Goal: Information Seeking & Learning: Learn about a topic

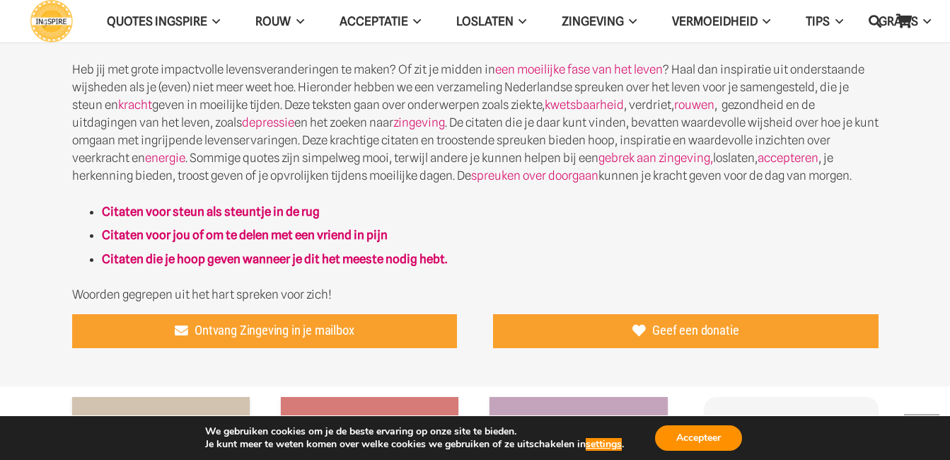
scroll to position [679, 0]
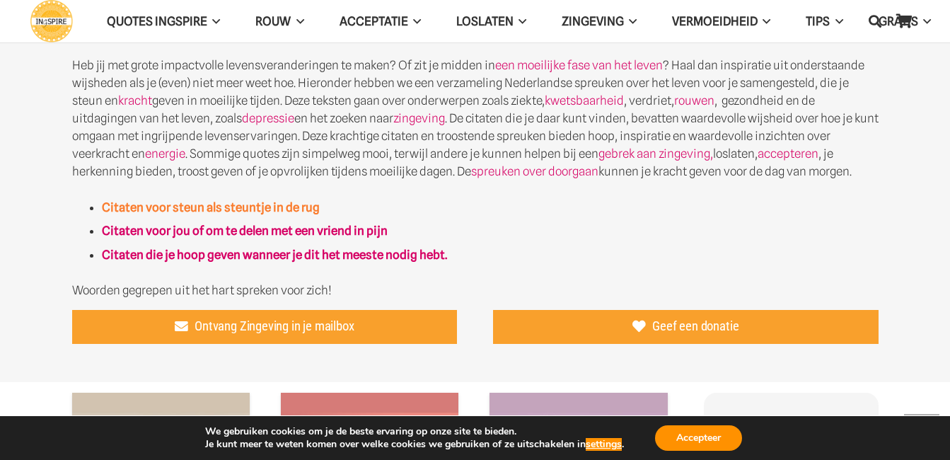
click at [275, 207] on strong "Citaten voor steun als steuntje in de rug" at bounding box center [211, 207] width 218 height 14
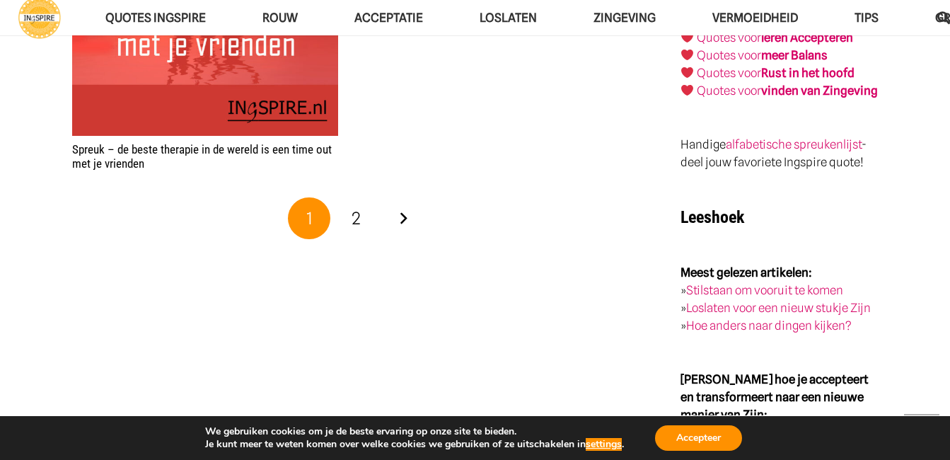
scroll to position [2434, 0]
click at [399, 219] on link "Volgende" at bounding box center [403, 218] width 42 height 42
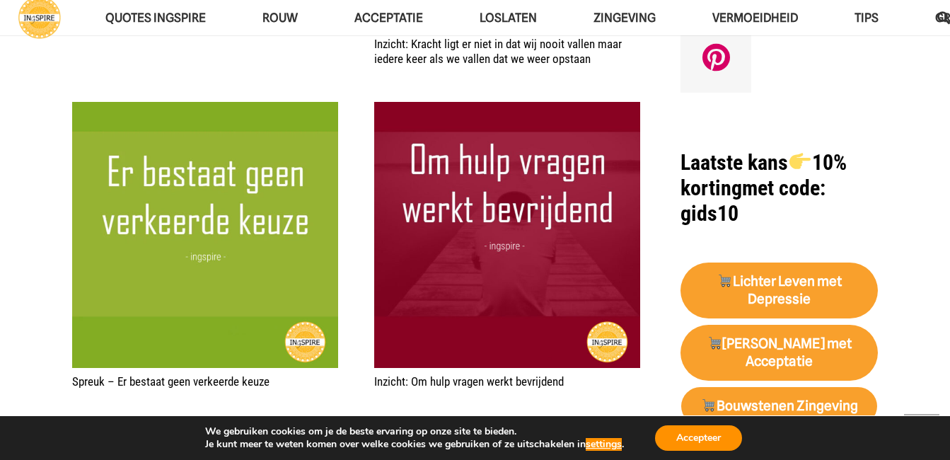
scroll to position [1189, 0]
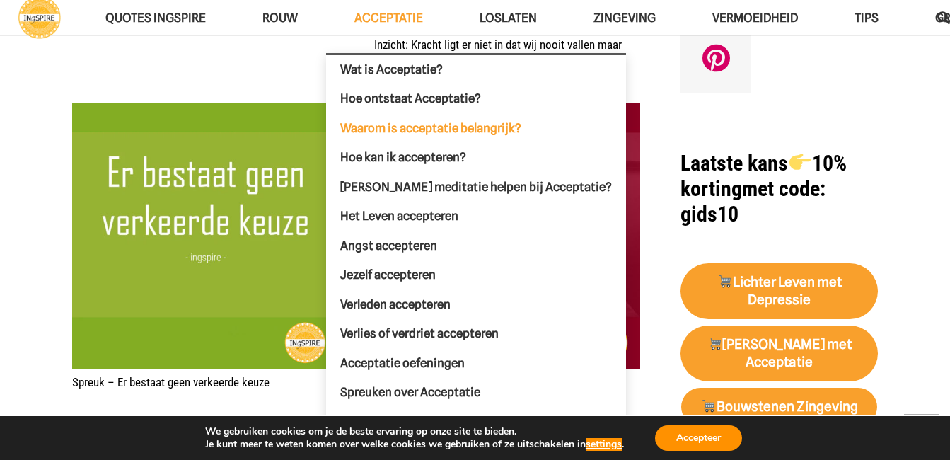
click at [449, 131] on span "Waarom is acceptatie belangrijk?" at bounding box center [430, 128] width 181 height 14
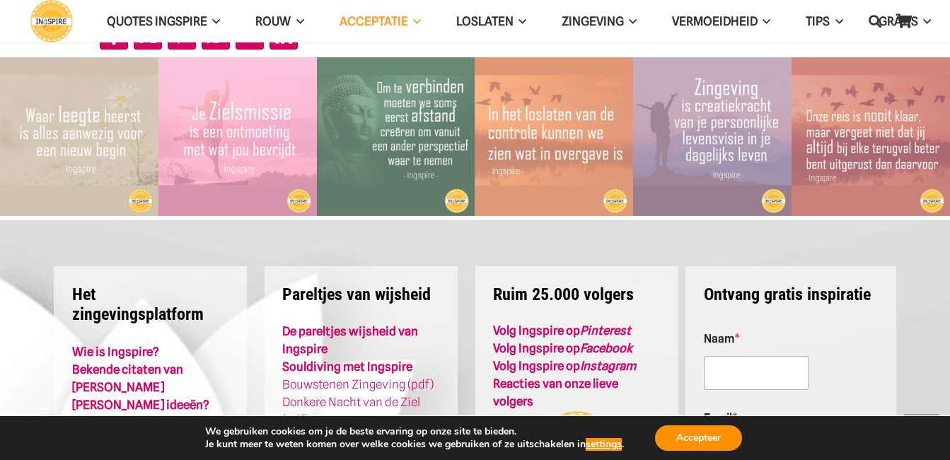
scroll to position [2963, 0]
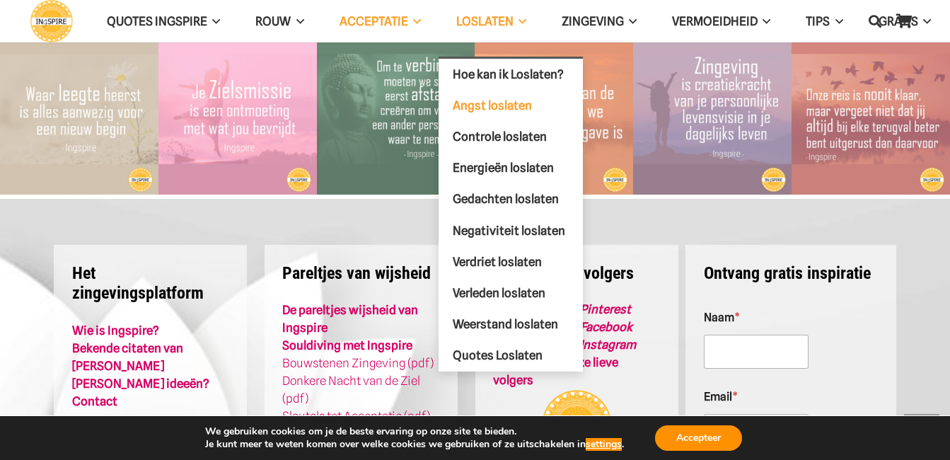
click at [520, 104] on span "Angst loslaten" at bounding box center [492, 105] width 79 height 14
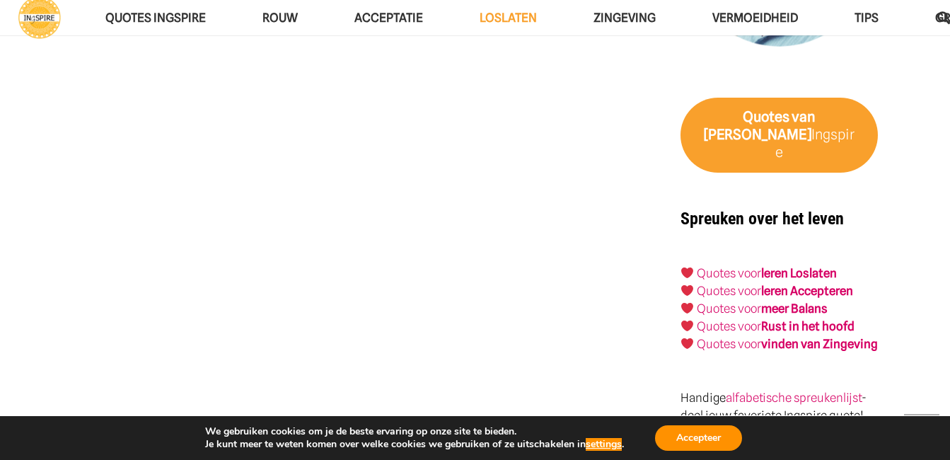
scroll to position [2321, 0]
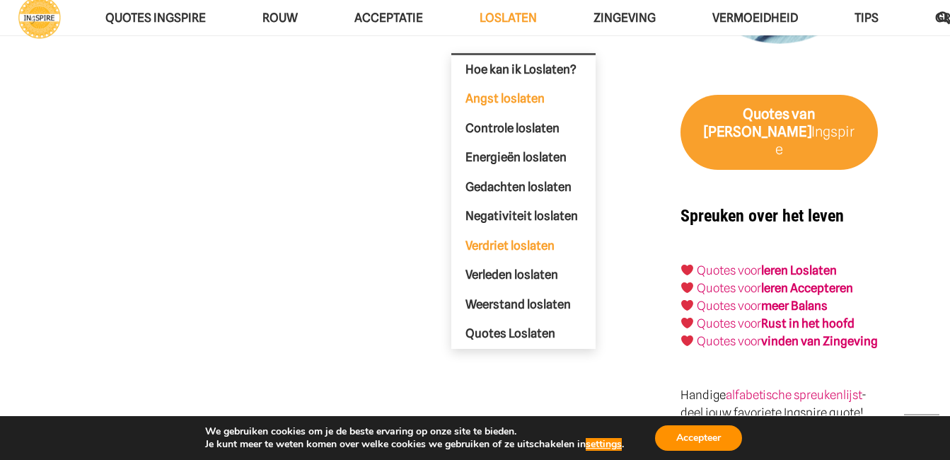
click at [538, 243] on span "Verdriet loslaten" at bounding box center [510, 245] width 89 height 14
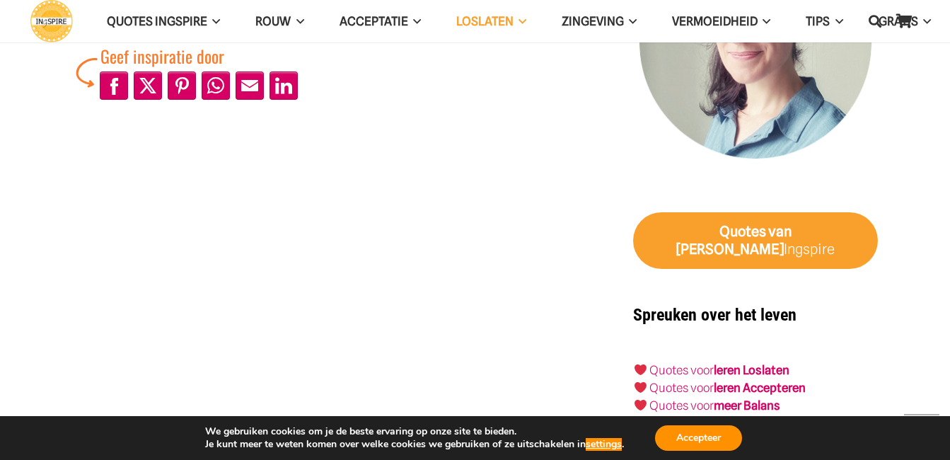
scroll to position [1491, 0]
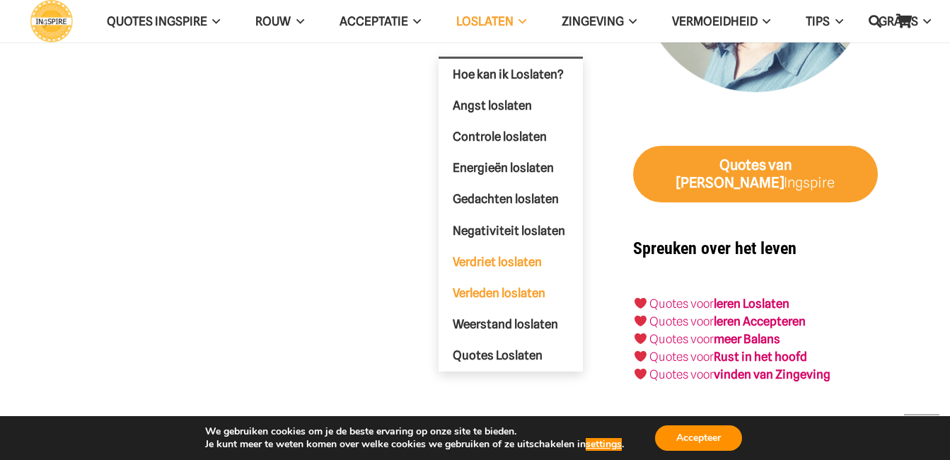
click at [531, 286] on span "Verleden loslaten" at bounding box center [499, 292] width 93 height 14
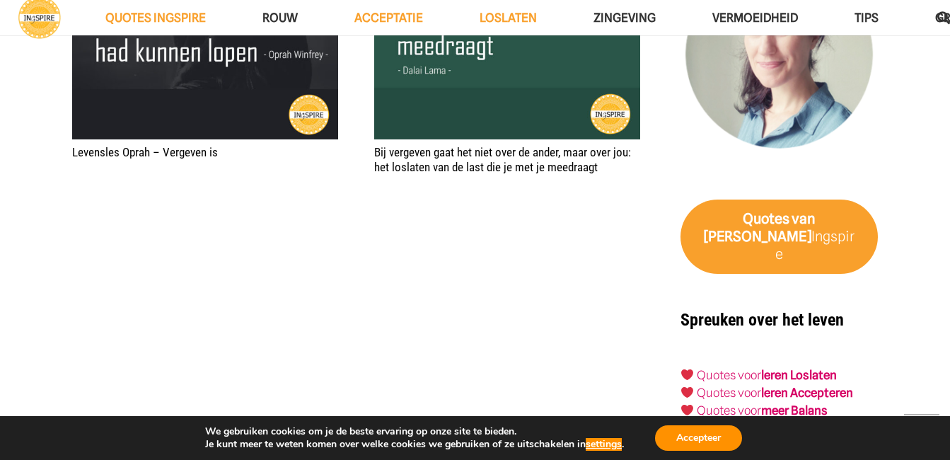
scroll to position [2632, 0]
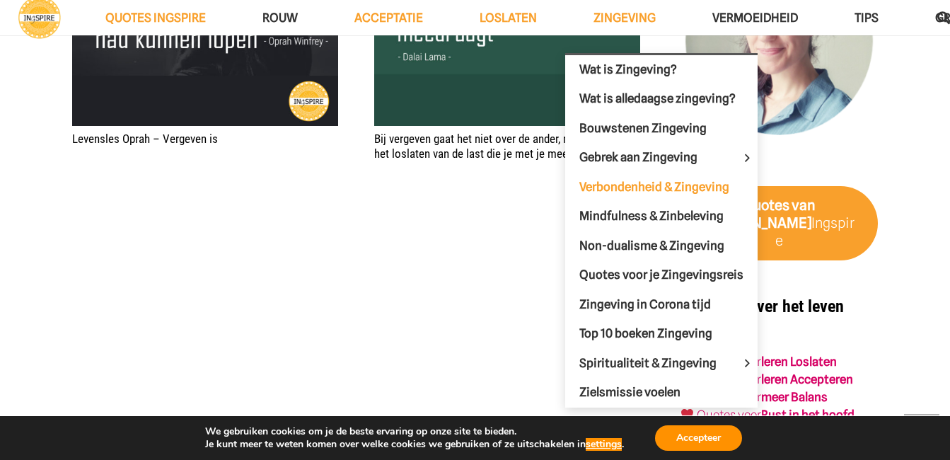
click at [651, 185] on span "Verbondenheid & Zingeving" at bounding box center [655, 187] width 150 height 14
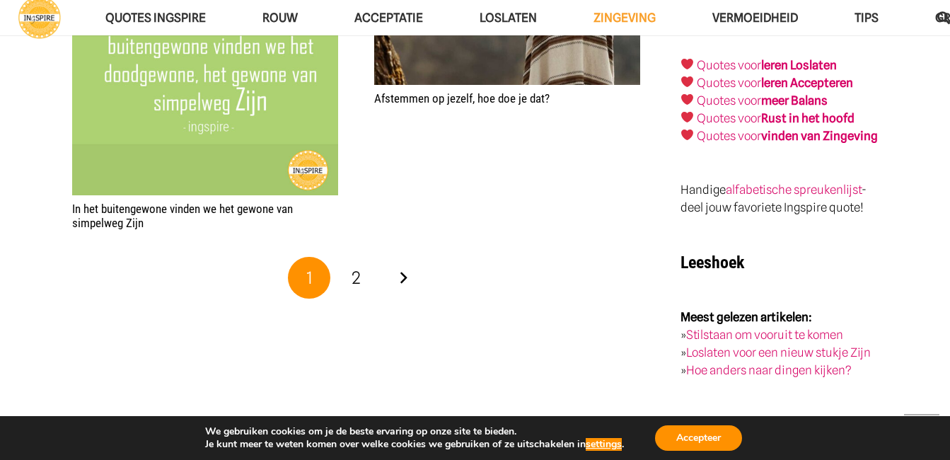
scroll to position [2349, 0]
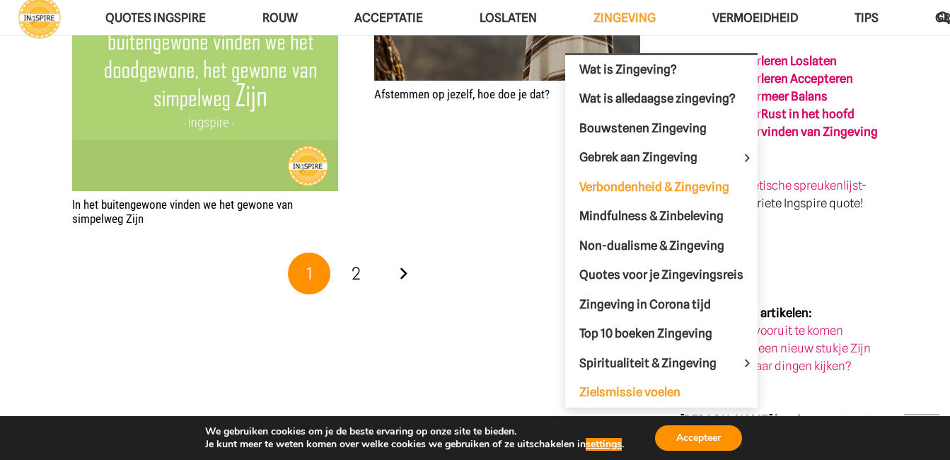
click at [647, 393] on span "Zielsmissie voelen" at bounding box center [630, 392] width 101 height 14
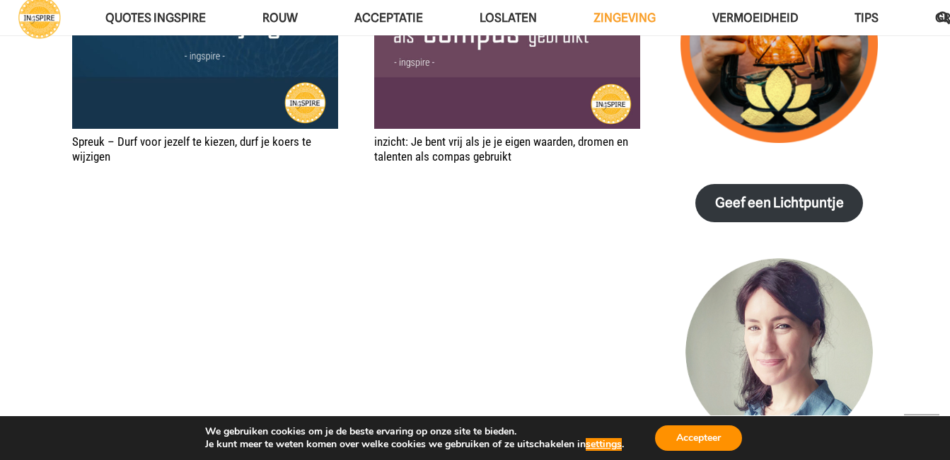
scroll to position [2764, 0]
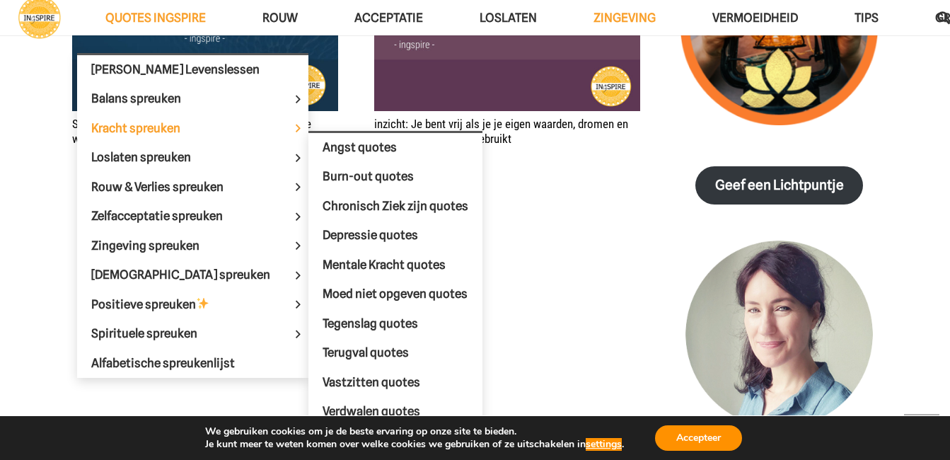
click at [171, 130] on span "Kracht spreuken" at bounding box center [147, 128] width 113 height 14
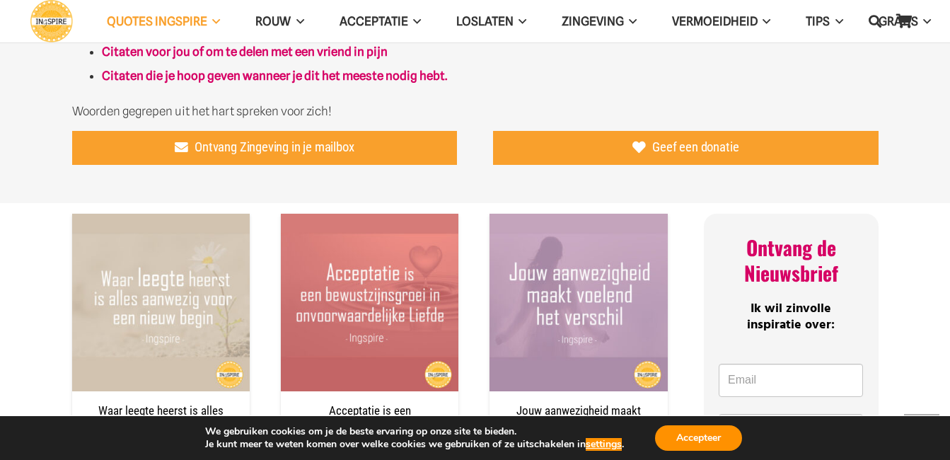
scroll to position [906, 0]
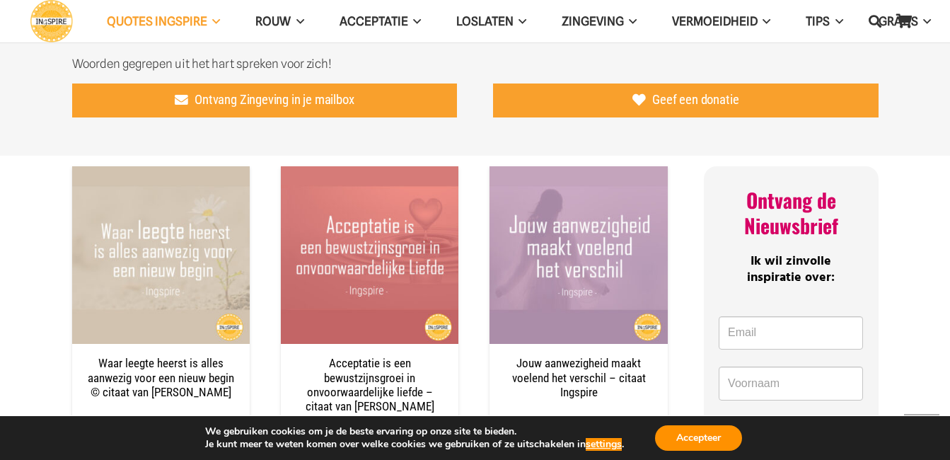
click at [946, 448] on aside "We gebruiken cookies om je de beste ervaring op onze site te bieden. Je kunt me…" at bounding box center [475, 437] width 950 height 45
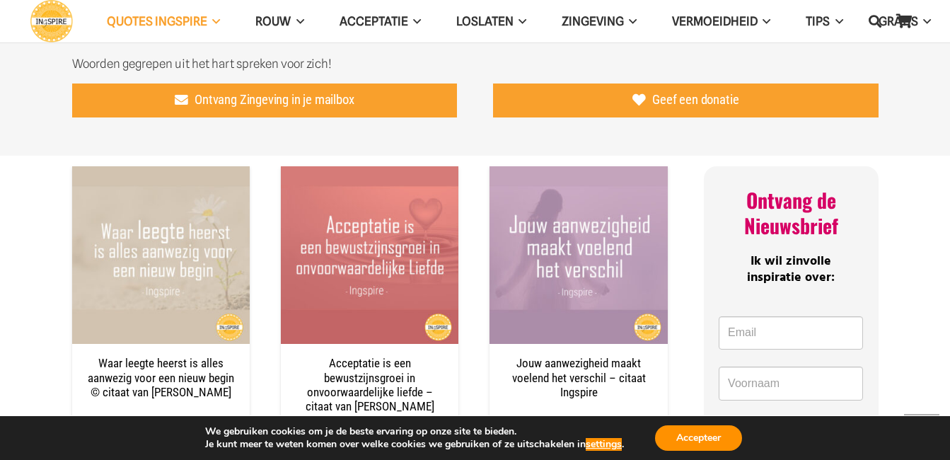
click at [946, 448] on aside "We gebruiken cookies om je de beste ervaring op onze site te bieden. Je kunt me…" at bounding box center [475, 437] width 950 height 45
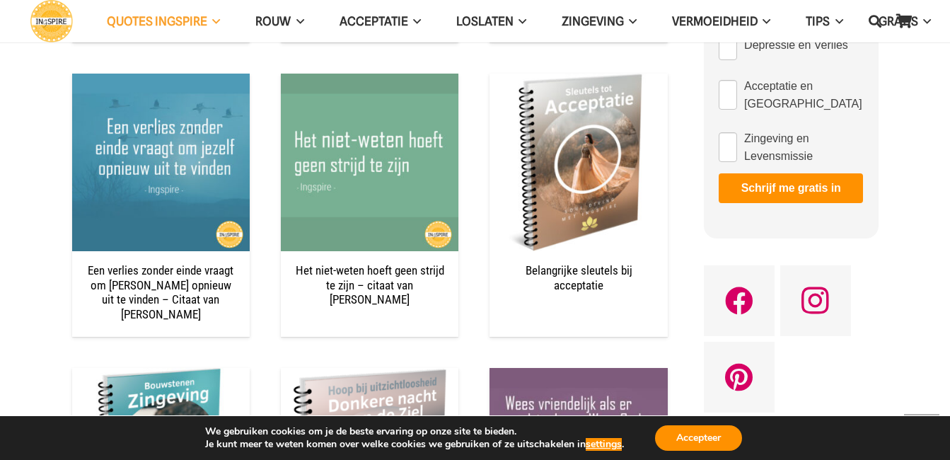
scroll to position [1321, 0]
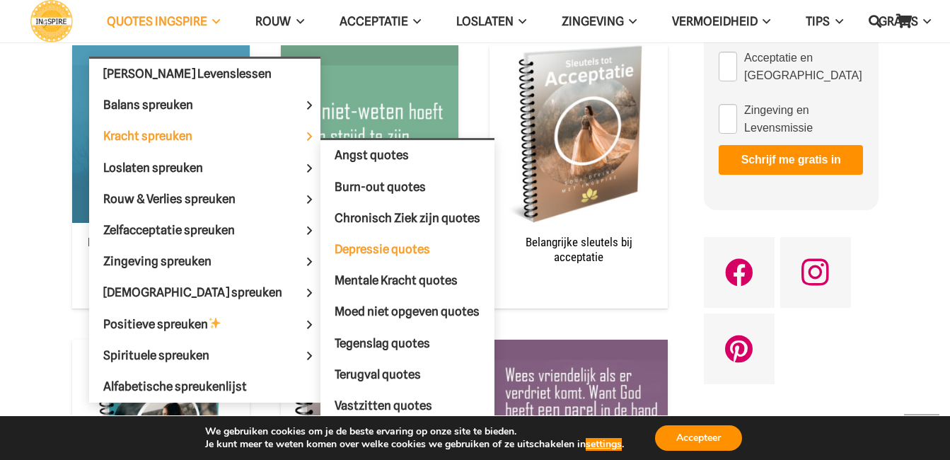
click at [336, 246] on span "Depressie quotes" at bounding box center [383, 249] width 96 height 14
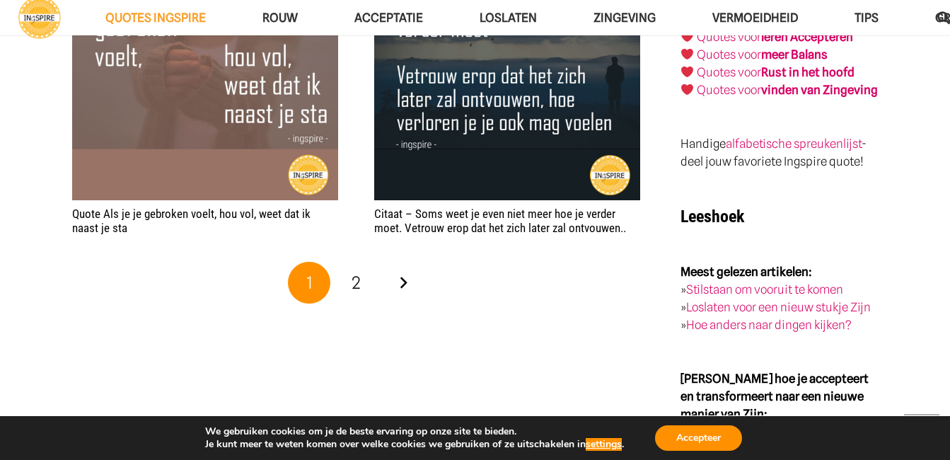
scroll to position [2632, 0]
